Goal: Book appointment/travel/reservation

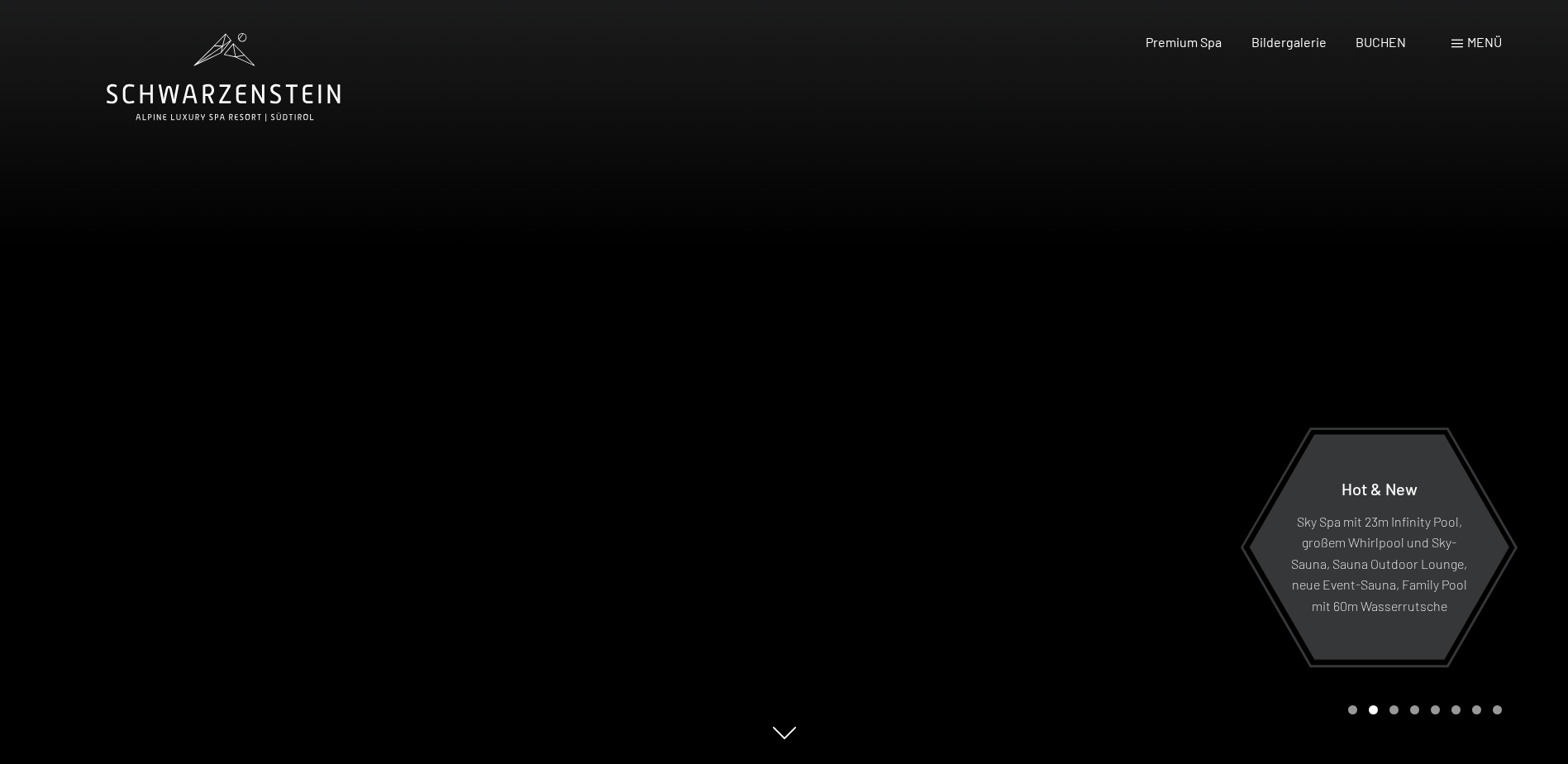
click at [230, 79] on icon at bounding box center [223, 77] width 234 height 88
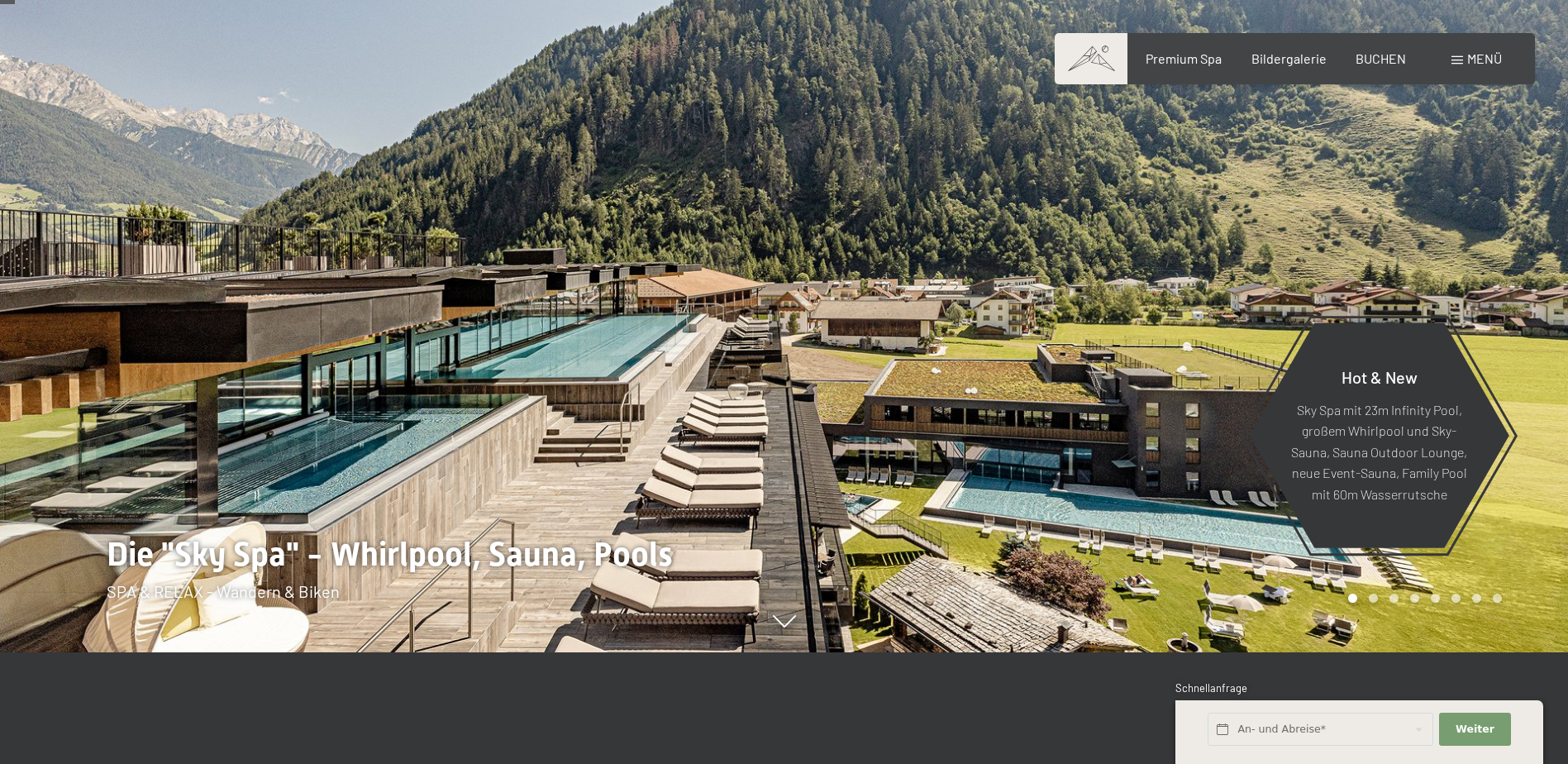
scroll to position [83, 0]
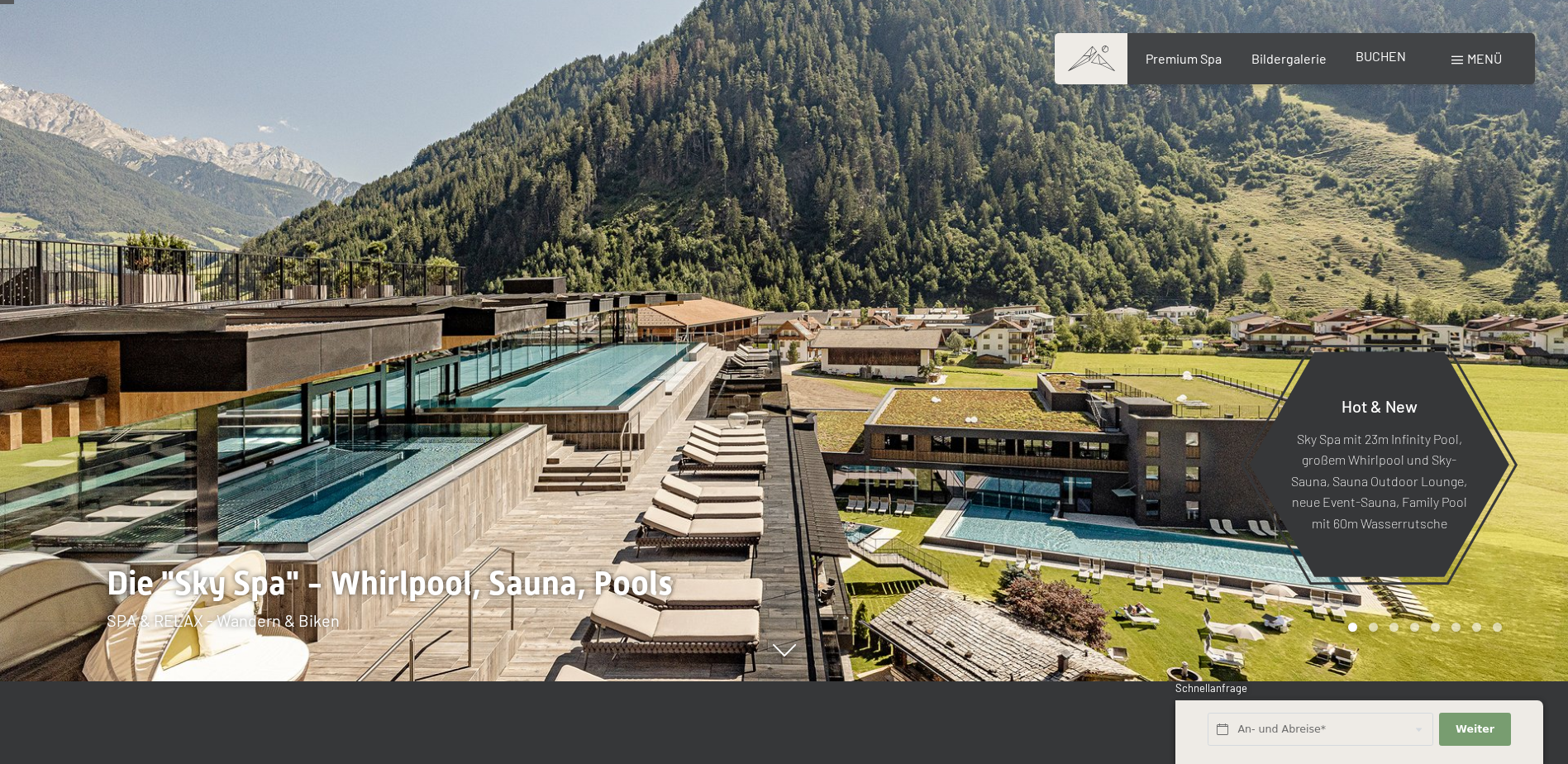
click at [1387, 60] on span "BUCHEN" at bounding box center [1381, 55] width 50 height 16
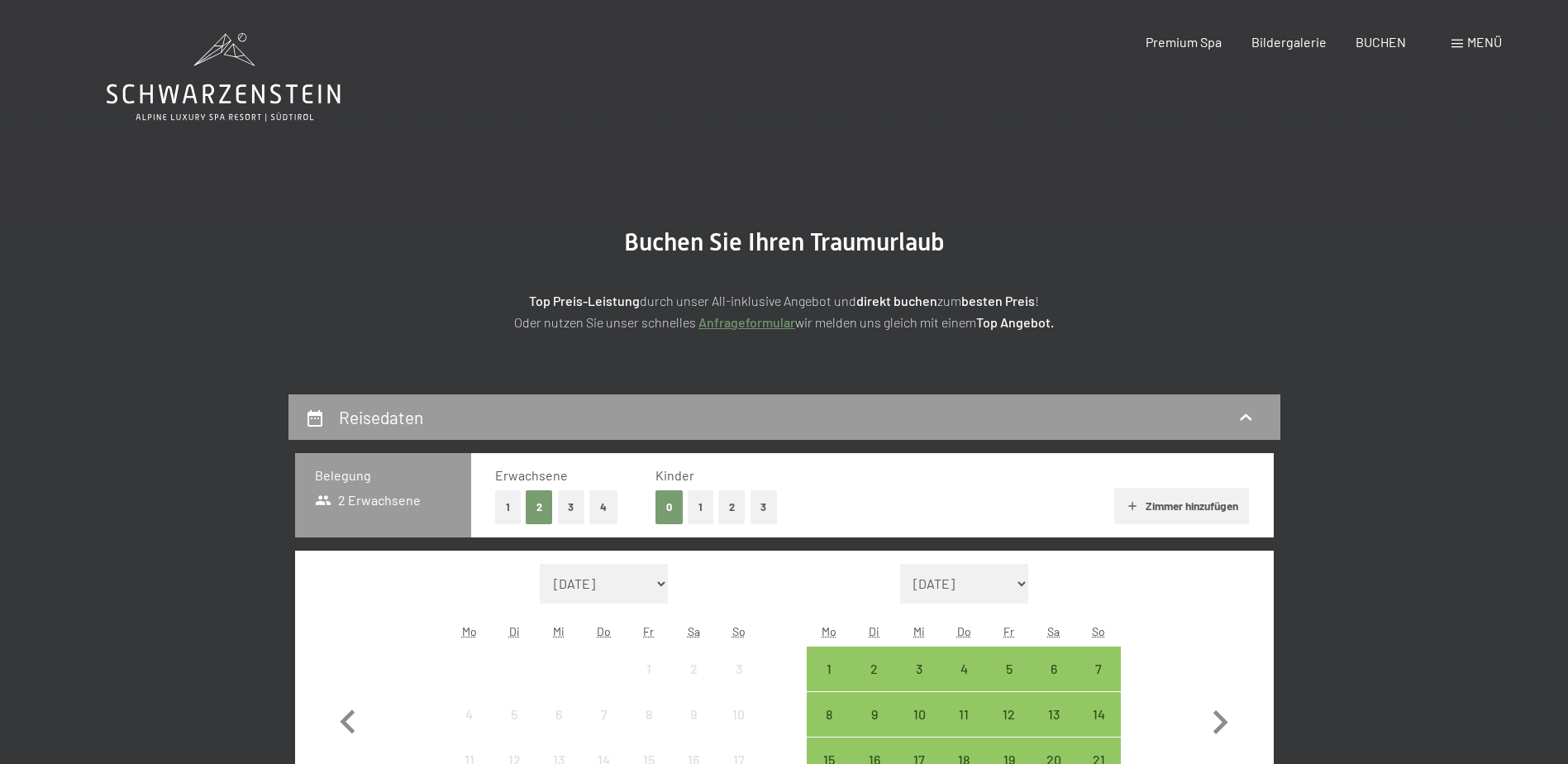
click at [188, 102] on icon at bounding box center [223, 77] width 234 height 88
